Goal: Transaction & Acquisition: Book appointment/travel/reservation

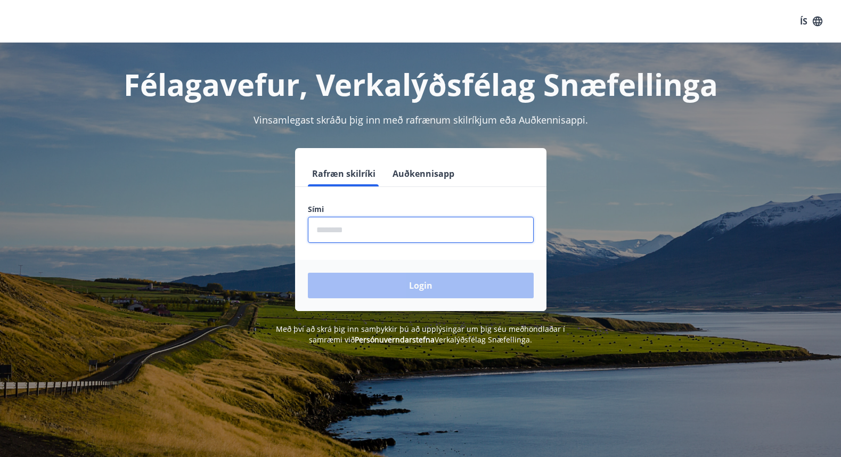
click at [366, 231] on input "phone" at bounding box center [421, 230] width 226 height 26
click at [416, 174] on button "Auðkennisapp" at bounding box center [423, 174] width 70 height 26
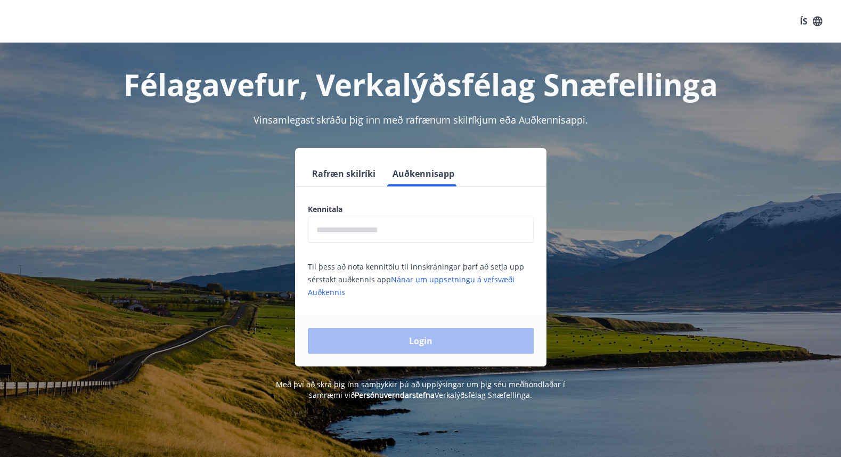
click at [374, 227] on input "text" at bounding box center [421, 230] width 226 height 26
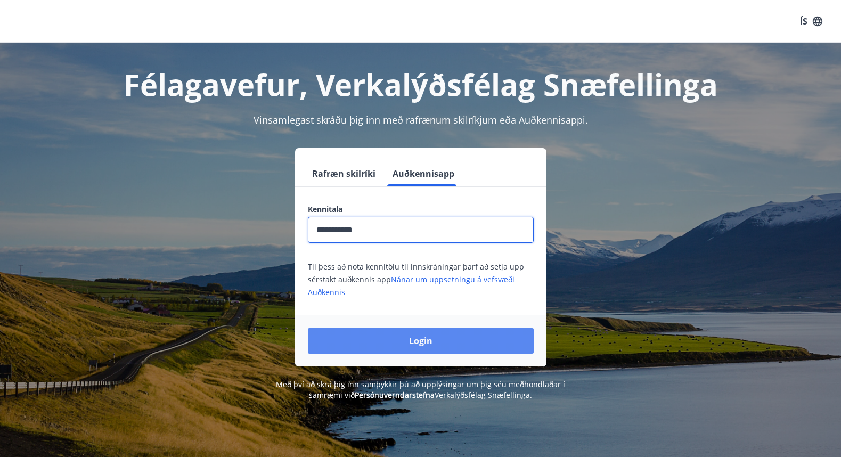
type input "**********"
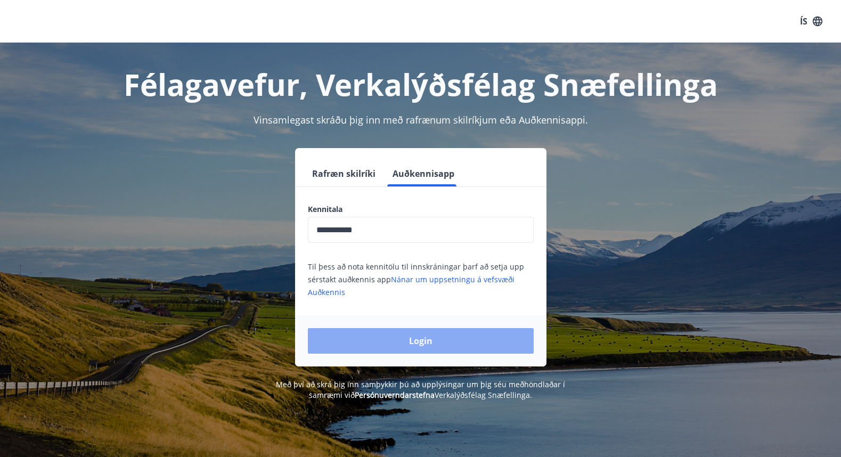
click at [383, 346] on button "Login" at bounding box center [421, 341] width 226 height 26
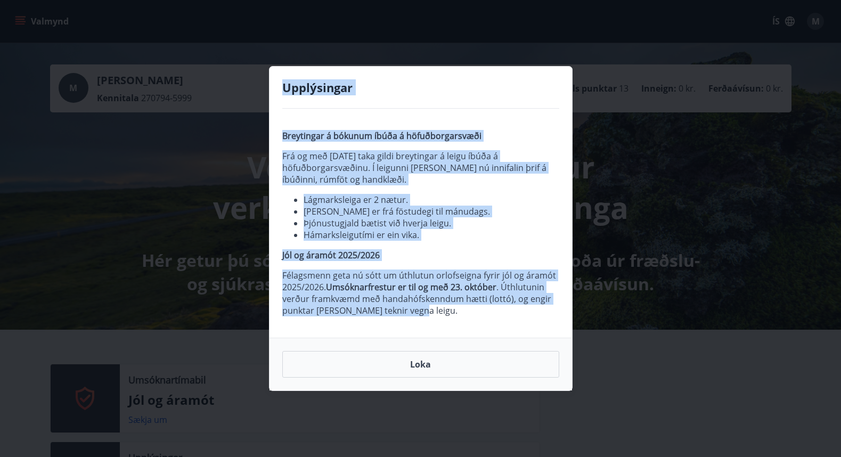
drag, startPoint x: 285, startPoint y: 87, endPoint x: 423, endPoint y: 312, distance: 263.8
click at [423, 312] on div "Upplýsingar Breytingar á bókunum íbúða á höfuðborgarsvæði Frá og með [DATE] tak…" at bounding box center [421, 228] width 304 height 325
copy div "Upplýsingar Breytingar á bókunum íbúða á höfuðborgarsvæði Frá og með [DATE] tak…"
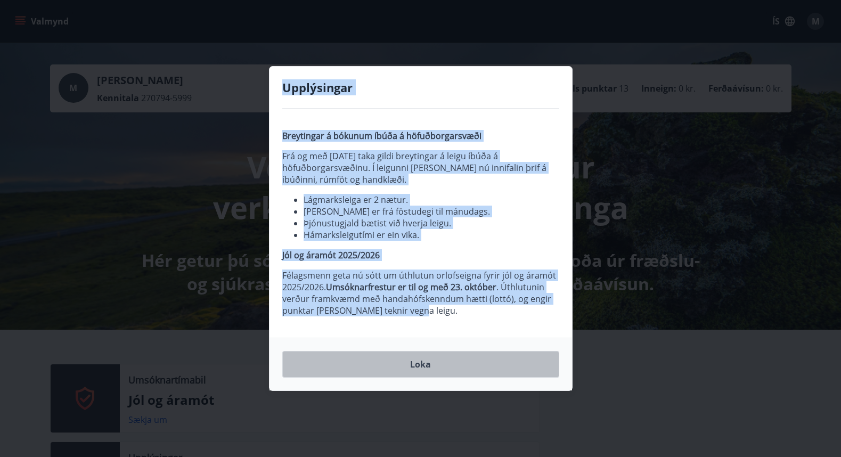
click at [418, 362] on button "Loka" at bounding box center [420, 364] width 277 height 27
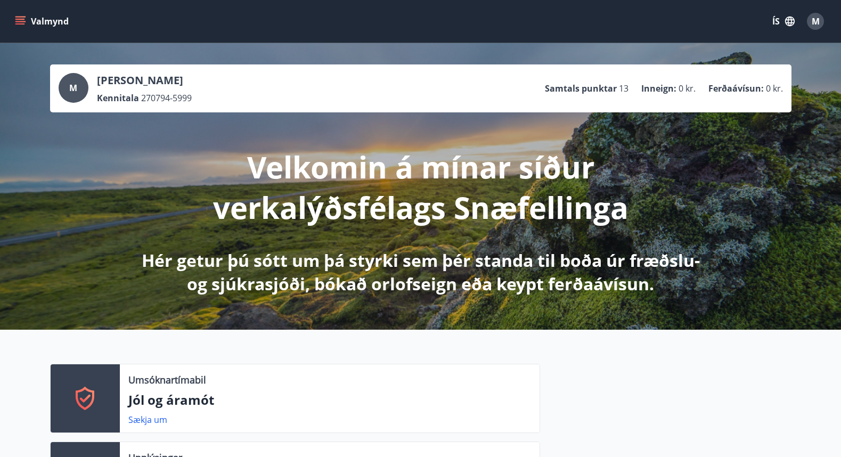
click at [785, 19] on icon "button" at bounding box center [790, 21] width 12 height 12
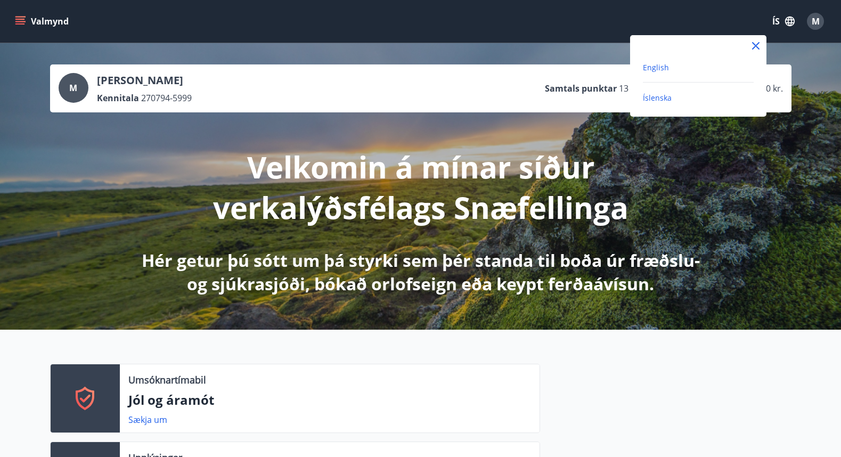
click at [662, 68] on span "English" at bounding box center [656, 67] width 26 height 10
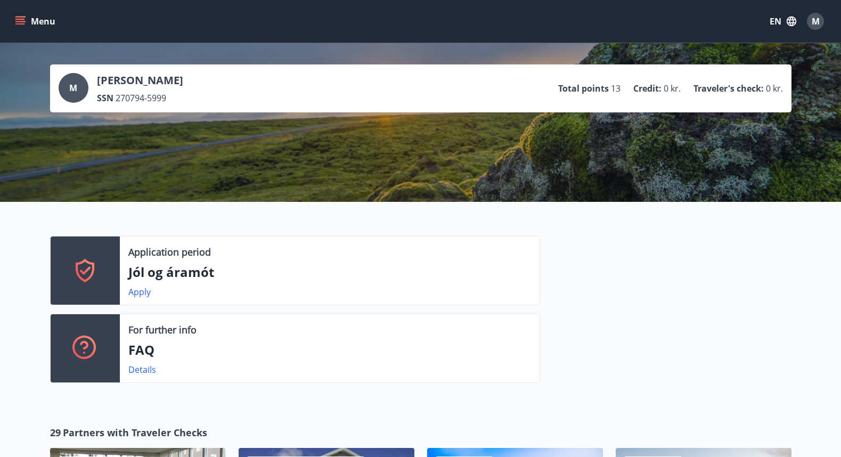
click at [817, 22] on span "M" at bounding box center [816, 21] width 8 height 12
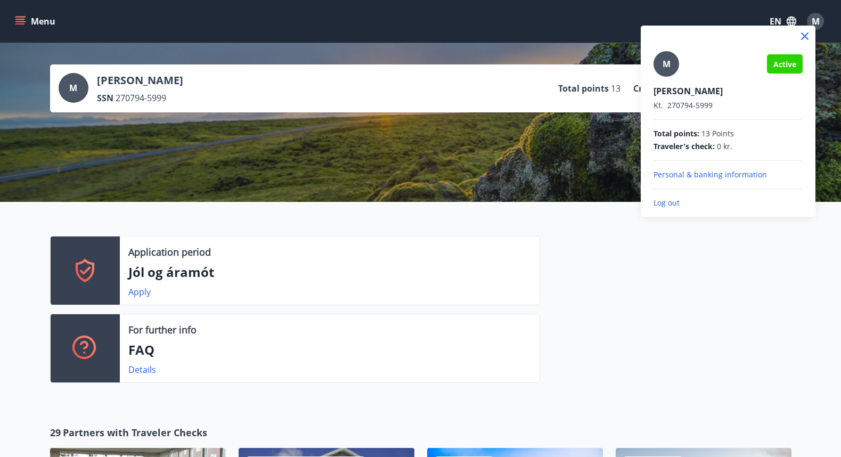
click at [21, 19] on div at bounding box center [420, 228] width 841 height 457
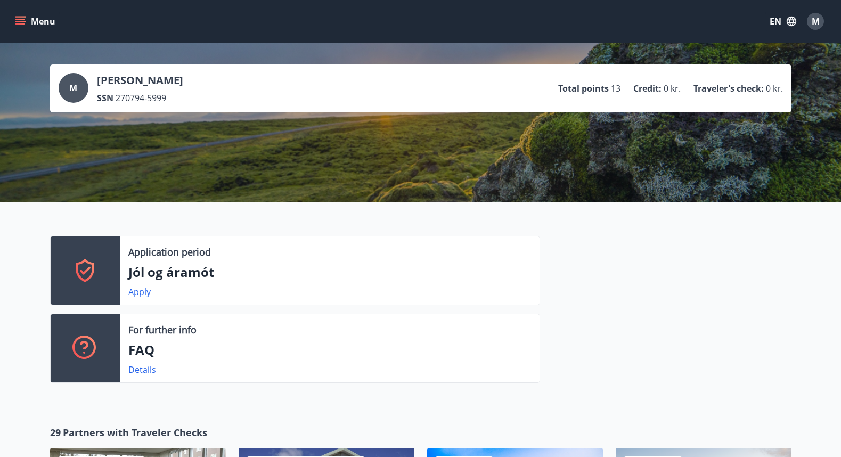
click at [21, 20] on icon "menu" at bounding box center [20, 21] width 11 height 11
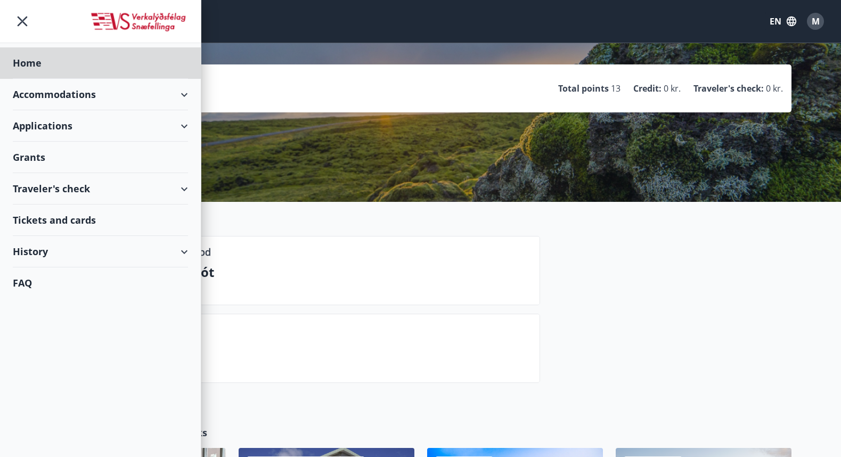
click at [35, 158] on div "Grants" at bounding box center [100, 157] width 175 height 31
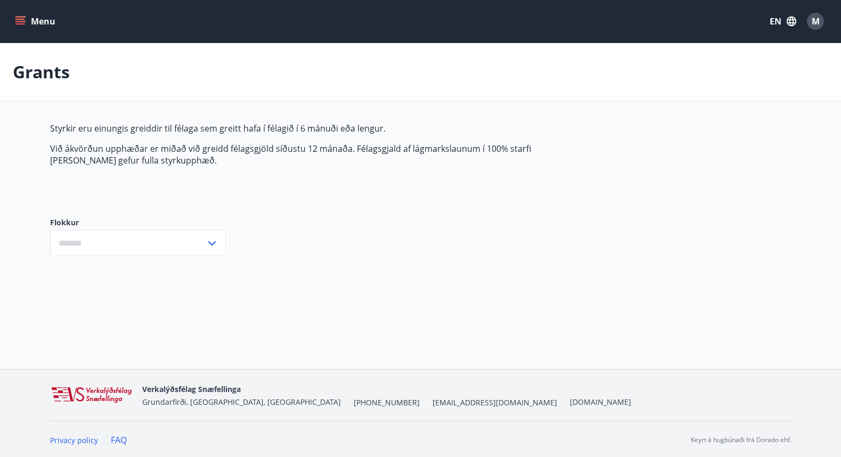
type input "***"
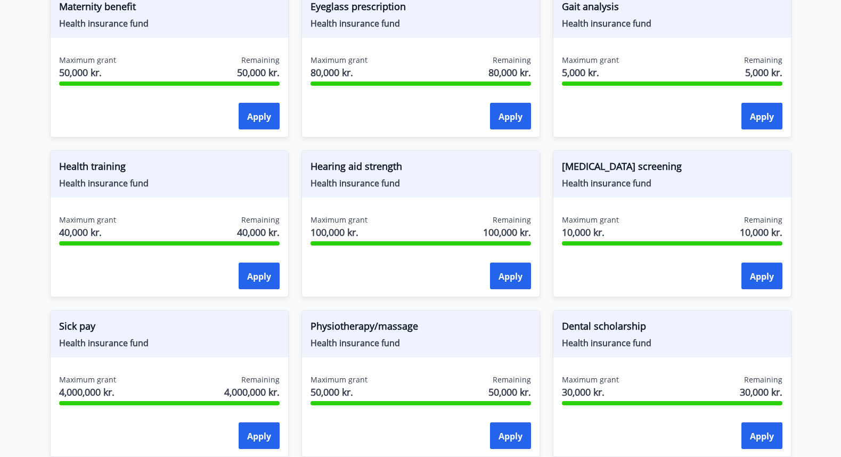
scroll to position [864, 0]
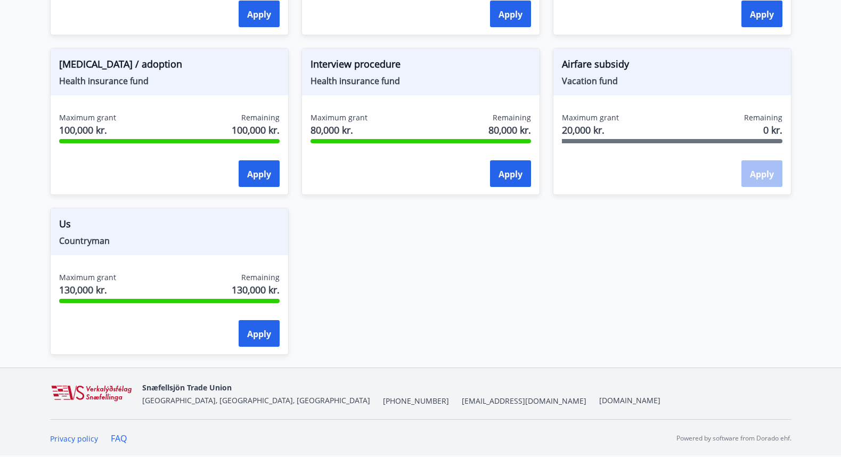
click at [715, 169] on div "Apply" at bounding box center [672, 173] width 221 height 27
drag, startPoint x: 718, startPoint y: 169, endPoint x: 757, endPoint y: 171, distance: 38.9
click at [760, 172] on div "Apply" at bounding box center [672, 173] width 221 height 27
click at [757, 171] on div "Apply" at bounding box center [762, 173] width 41 height 27
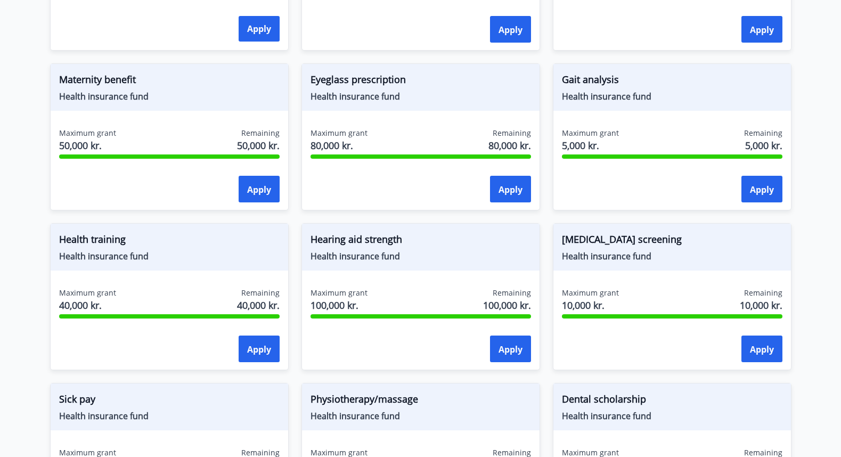
scroll to position [0, 0]
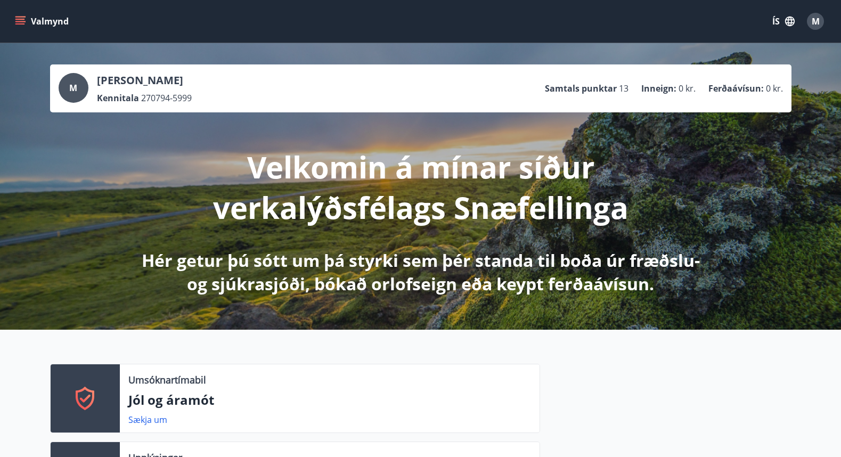
click at [22, 20] on icon "menu" at bounding box center [20, 21] width 11 height 11
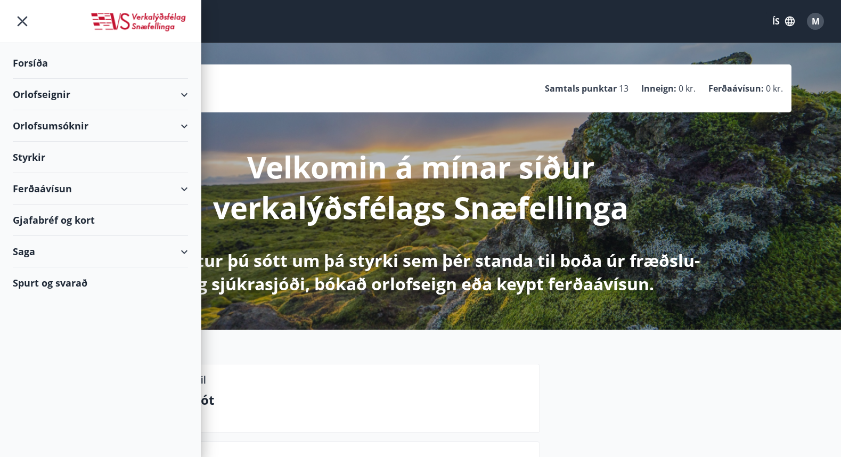
click at [50, 94] on div "Orlofseignir" at bounding box center [100, 94] width 175 height 31
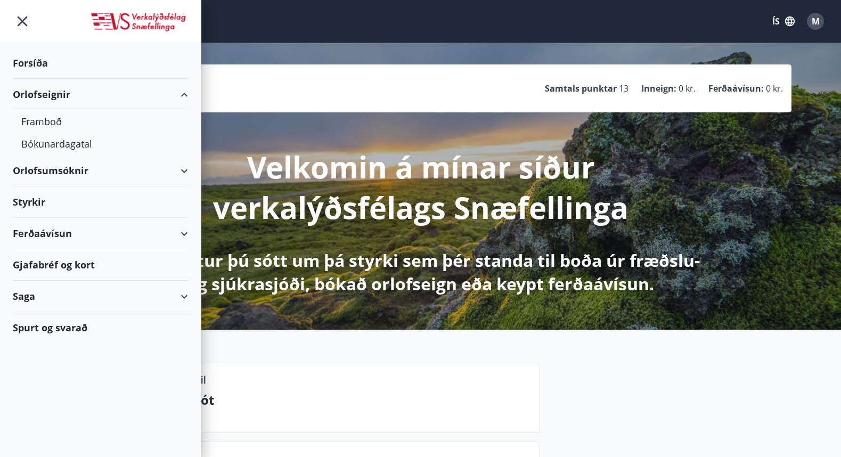
click at [789, 15] on icon "button" at bounding box center [790, 21] width 12 height 12
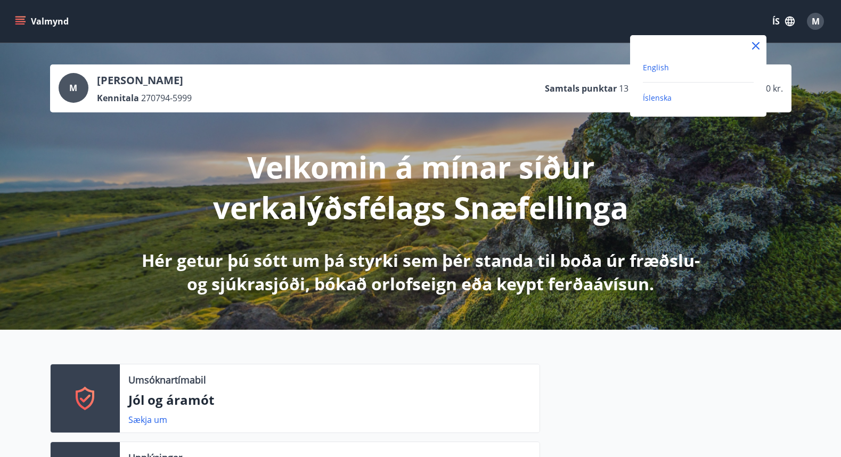
click at [658, 67] on span "English" at bounding box center [656, 67] width 26 height 10
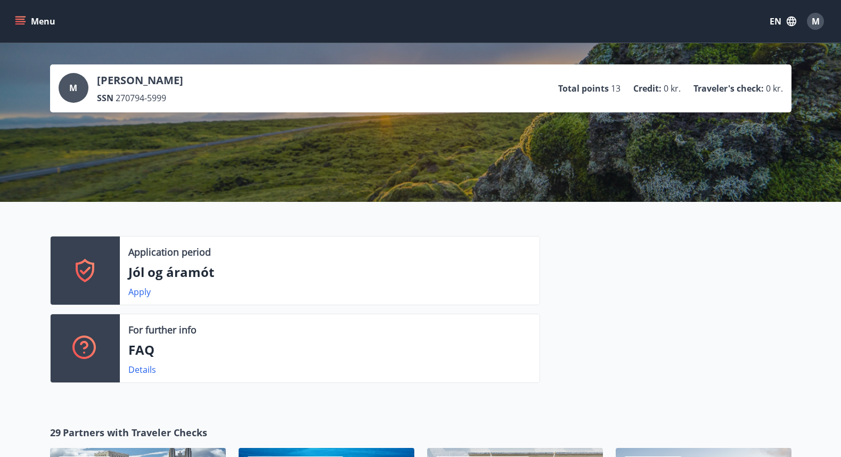
click at [26, 18] on button "Menu" at bounding box center [36, 21] width 47 height 19
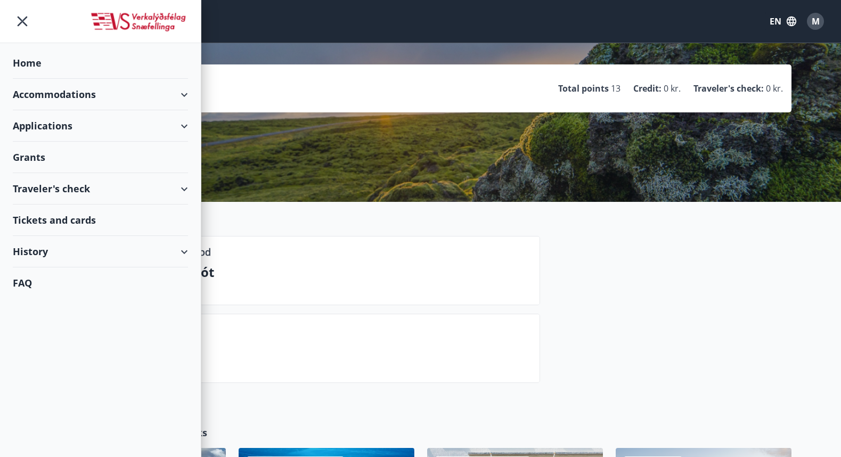
click at [72, 91] on div "Accommodations" at bounding box center [100, 94] width 175 height 31
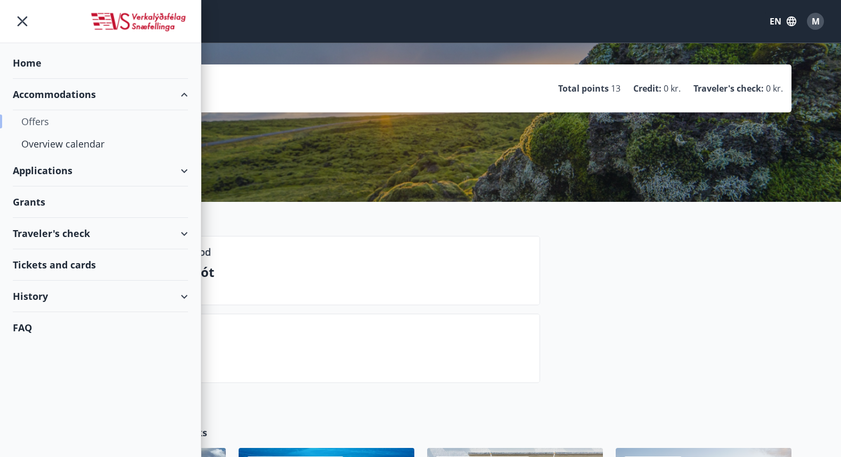
click at [29, 124] on div "Offers" at bounding box center [100, 121] width 158 height 22
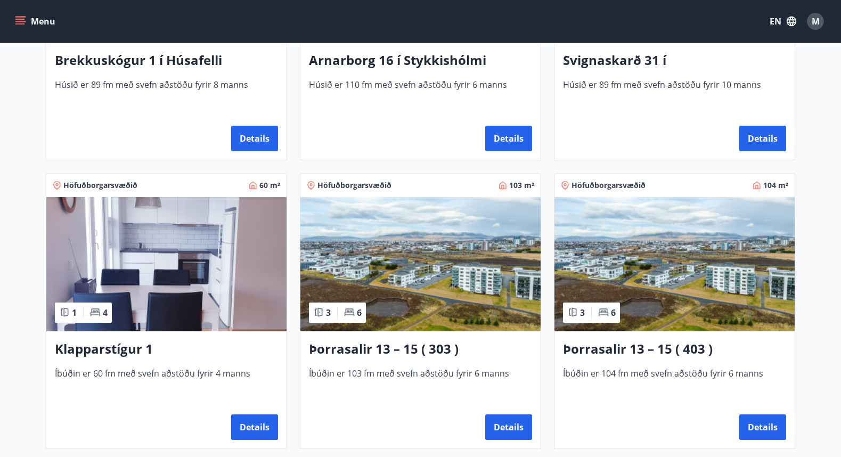
scroll to position [361, 0]
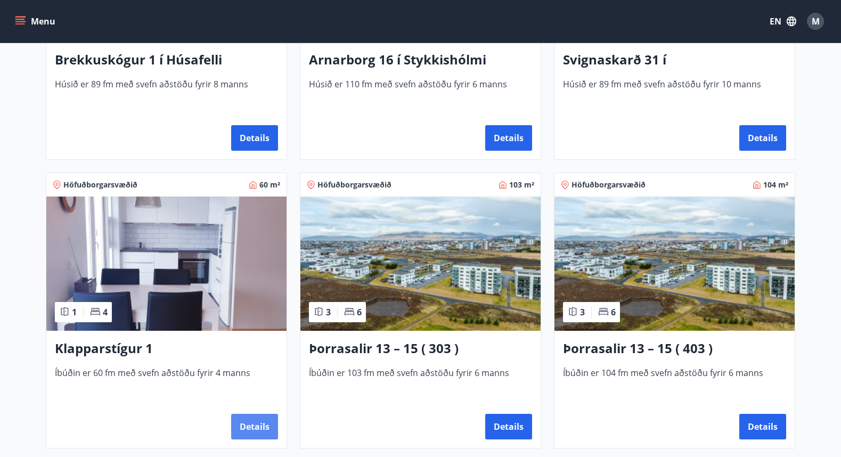
click at [241, 425] on button "Details" at bounding box center [254, 427] width 47 height 26
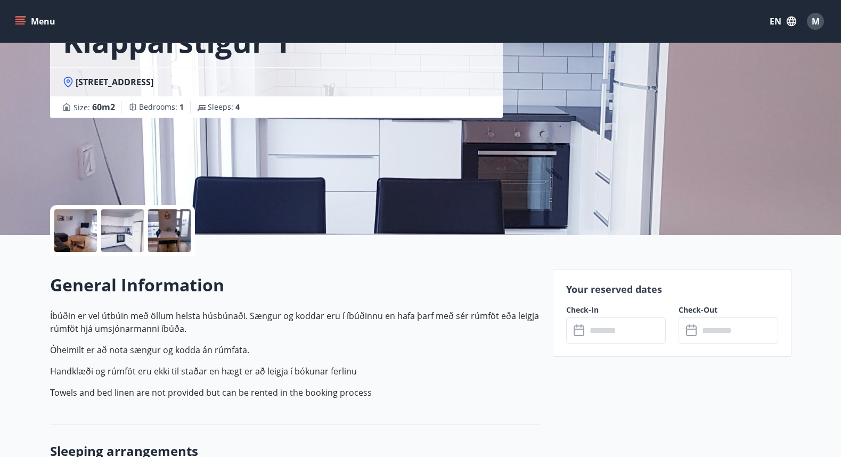
scroll to position [84, 0]
click at [602, 329] on input "text" at bounding box center [626, 331] width 79 height 26
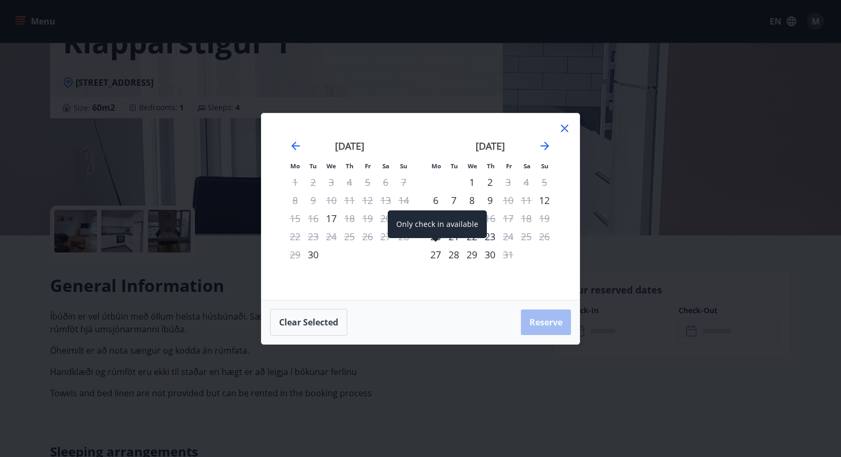
click at [437, 253] on div "27" at bounding box center [436, 255] width 18 height 18
click at [474, 256] on div "29" at bounding box center [472, 255] width 18 height 18
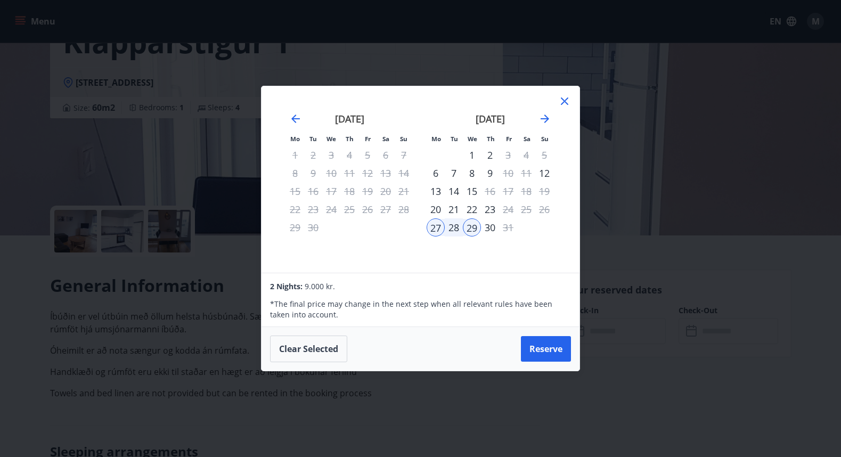
click at [562, 102] on icon at bounding box center [564, 101] width 13 height 13
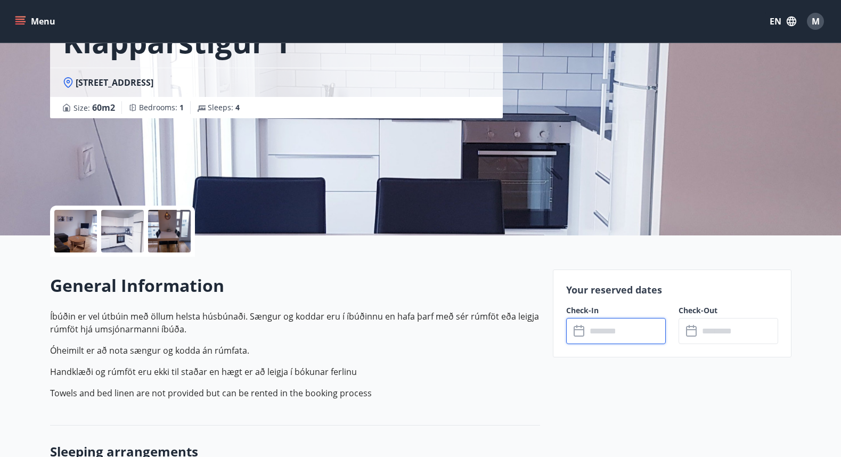
scroll to position [0, 0]
